Goal: Task Accomplishment & Management: Manage account settings

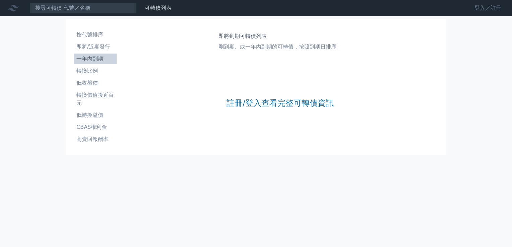
click at [480, 8] on link "登入／註冊" at bounding box center [487, 8] width 37 height 11
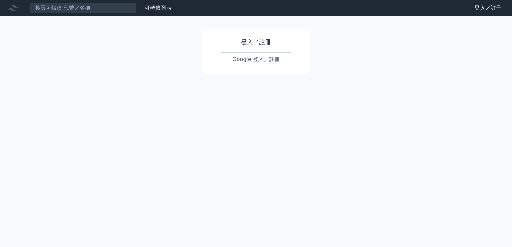
click at [250, 41] on h1 "登入／註冊" at bounding box center [256, 41] width 70 height 9
click at [249, 59] on link "Google 登入／註冊" at bounding box center [256, 59] width 70 height 14
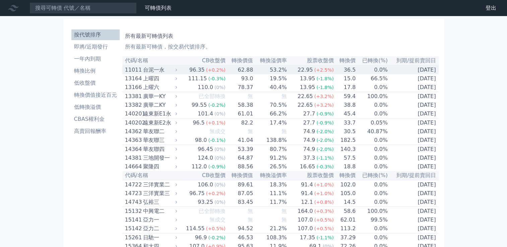
click at [154, 69] on div "台泥一永" at bounding box center [159, 70] width 33 height 8
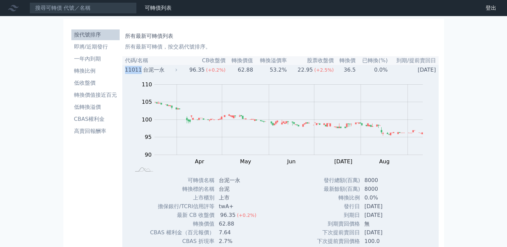
drag, startPoint x: 125, startPoint y: 70, endPoint x: 140, endPoint y: 72, distance: 15.5
click at [140, 72] on div "11011" at bounding box center [133, 70] width 16 height 8
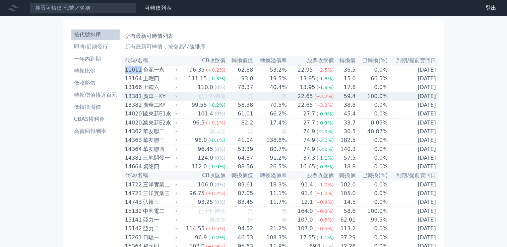
copy div "11011"
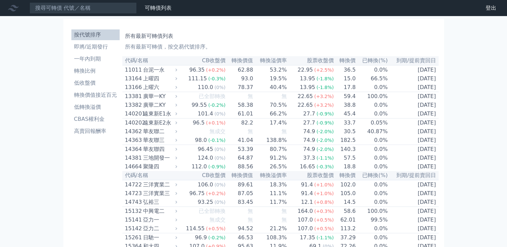
click at [315, 62] on th "股票收盤價" at bounding box center [310, 60] width 47 height 9
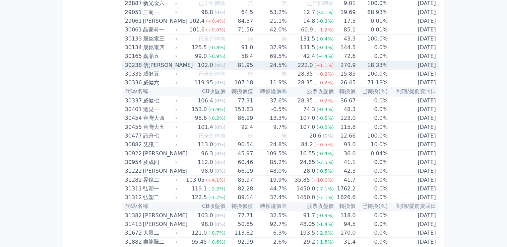
scroll to position [971, 0]
